Goal: Browse casually: Explore the website without a specific task or goal

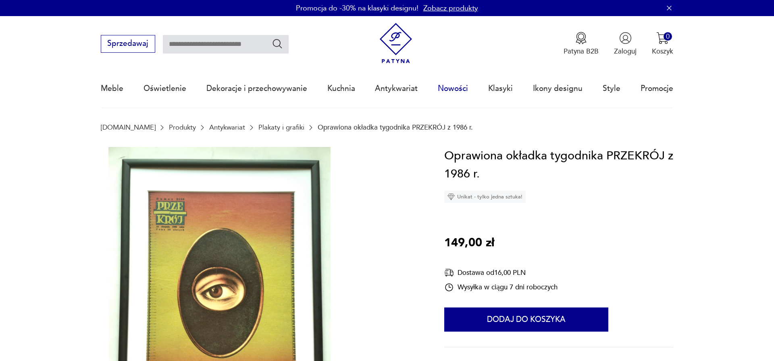
click at [446, 81] on link "Nowości" at bounding box center [453, 88] width 30 height 37
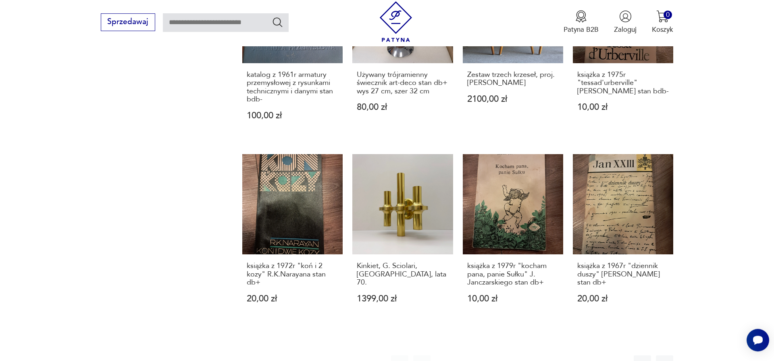
scroll to position [745, 0]
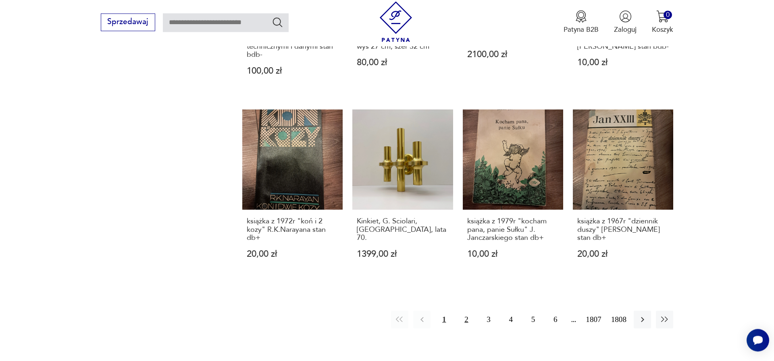
click at [457, 320] on button "2" at bounding box center [465, 319] width 17 height 17
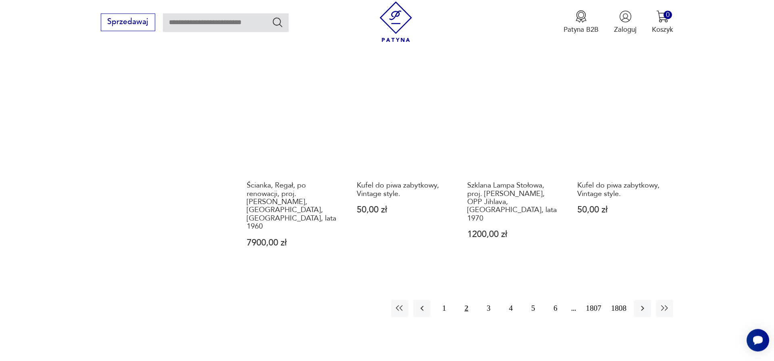
scroll to position [780, 0]
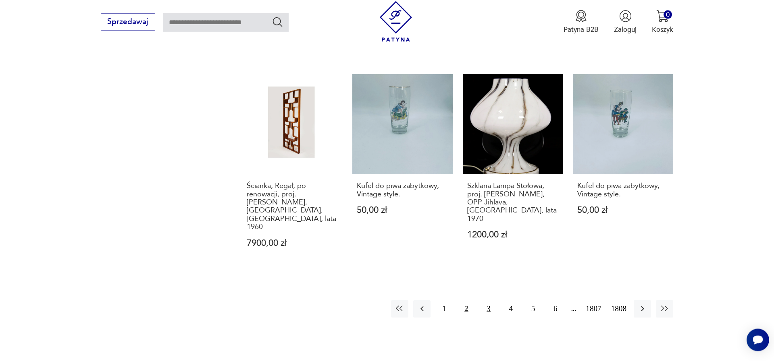
click at [485, 301] on button "3" at bounding box center [488, 309] width 17 height 17
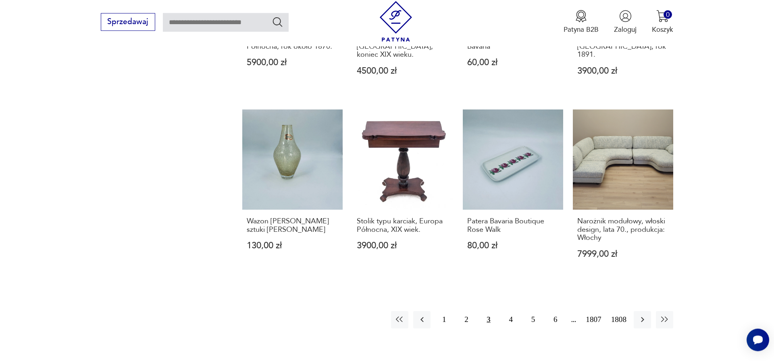
scroll to position [780, 0]
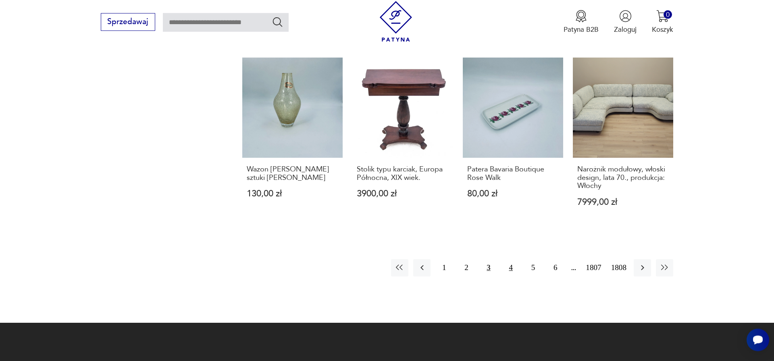
click at [502, 259] on button "4" at bounding box center [510, 267] width 17 height 17
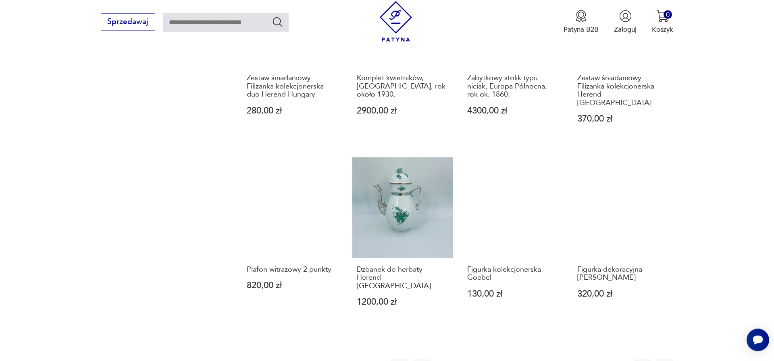
scroll to position [826, 0]
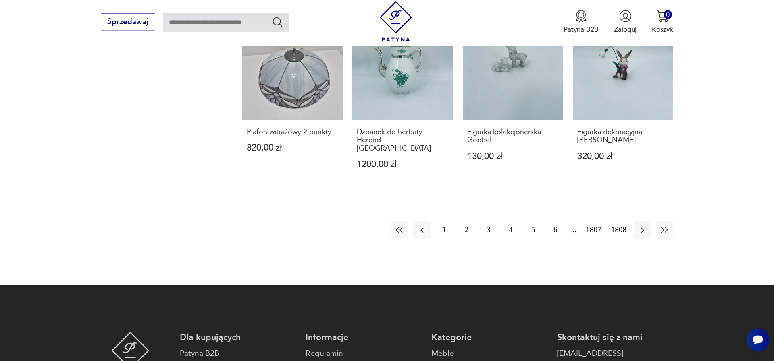
click at [524, 222] on button "5" at bounding box center [532, 230] width 17 height 17
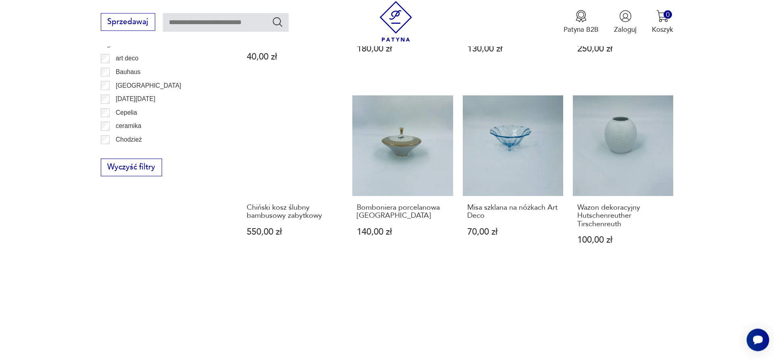
scroll to position [734, 0]
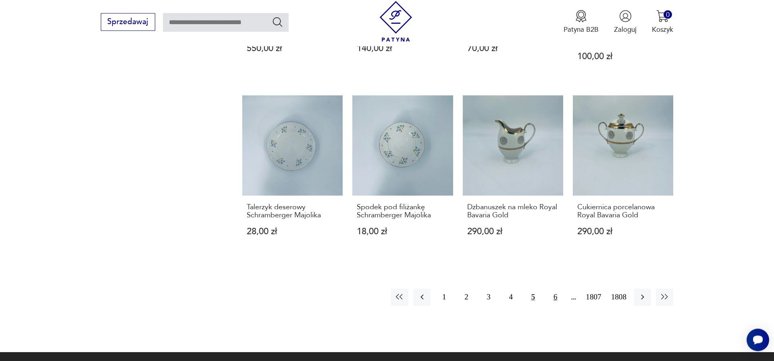
click at [552, 301] on button "6" at bounding box center [554, 297] width 17 height 17
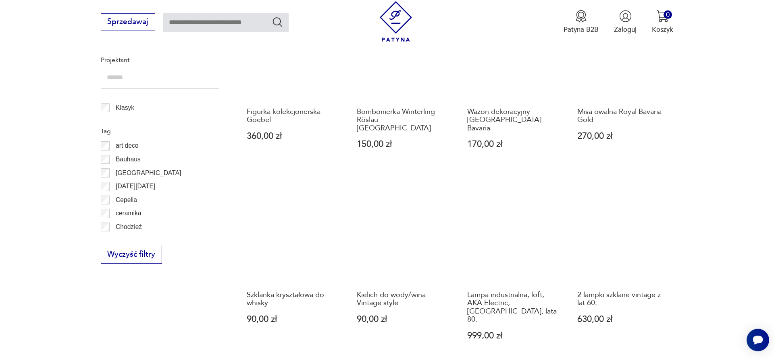
scroll to position [504, 0]
